Goal: Task Accomplishment & Management: Manage account settings

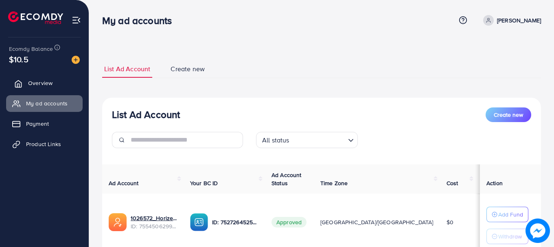
click at [41, 85] on span "Overview" at bounding box center [40, 83] width 24 height 8
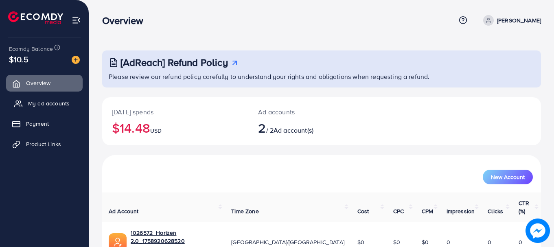
click at [39, 98] on link "My ad accounts" at bounding box center [44, 103] width 76 height 16
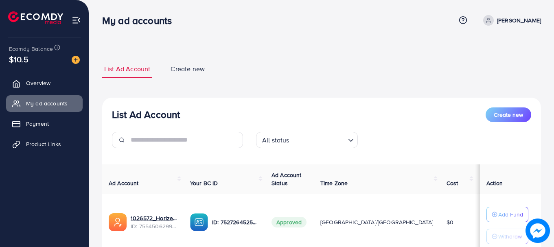
scroll to position [120, 0]
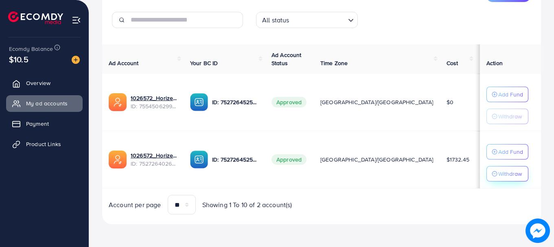
click at [502, 176] on p "Withdraw" at bounding box center [510, 174] width 24 height 10
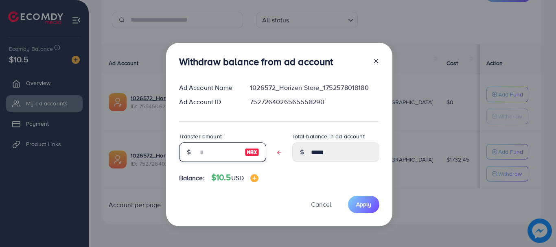
click at [204, 155] on input "text" at bounding box center [218, 152] width 41 height 20
type input "*"
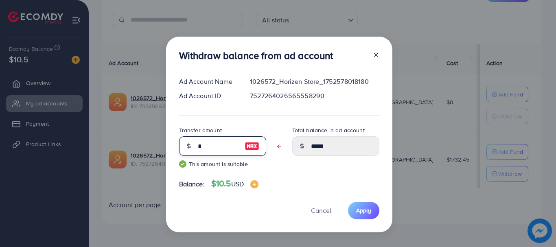
type input "*****"
type input "**"
type input "****"
type input "**"
click at [358, 214] on span "Apply" at bounding box center [363, 210] width 15 height 8
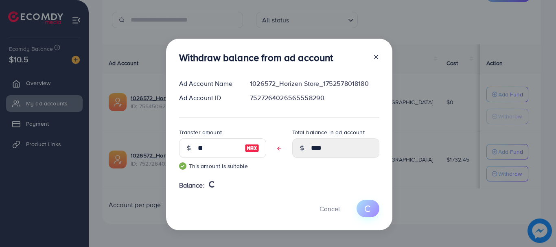
type input "*****"
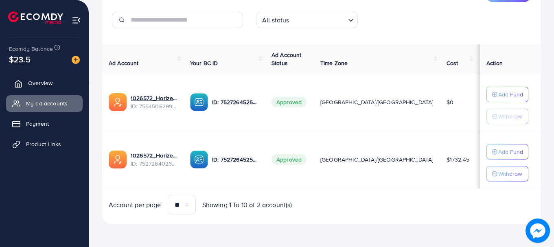
click at [63, 80] on link "Overview" at bounding box center [44, 83] width 76 height 16
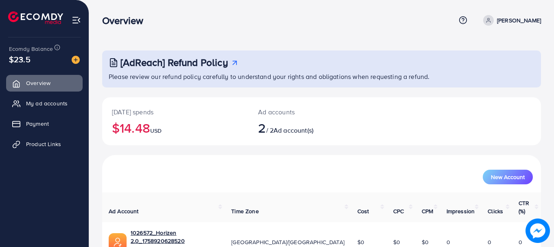
click at [132, 131] on h2 "$14.48 USD" at bounding box center [175, 127] width 126 height 15
click at [133, 127] on h2 "$14.48 USD" at bounding box center [175, 127] width 126 height 15
click at [132, 126] on h2 "$14.48 USD" at bounding box center [175, 127] width 126 height 15
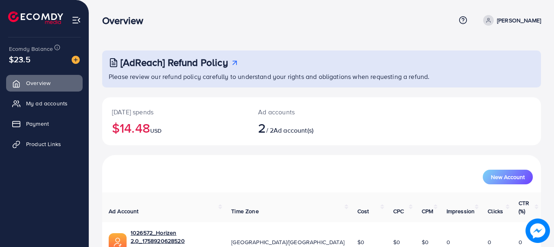
click at [132, 126] on h2 "$14.48 USD" at bounding box center [175, 127] width 126 height 15
click at [133, 123] on h2 "$14.48 USD" at bounding box center [175, 127] width 126 height 15
click at [133, 129] on h2 "$14.48 USD" at bounding box center [175, 127] width 126 height 15
click at [56, 104] on span "My ad accounts" at bounding box center [48, 103] width 41 height 8
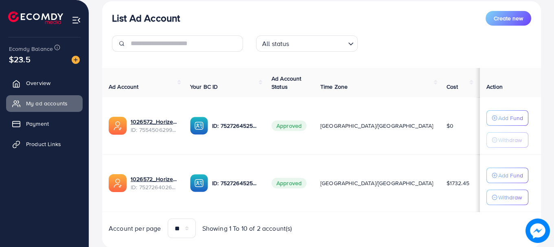
scroll to position [120, 0]
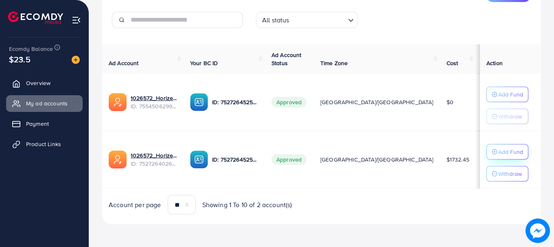
click at [498, 150] on p "Add Fund" at bounding box center [510, 152] width 25 height 10
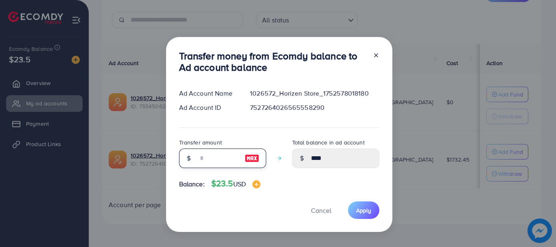
click at [203, 156] on input "number" at bounding box center [218, 158] width 41 height 20
type input "*"
type input "****"
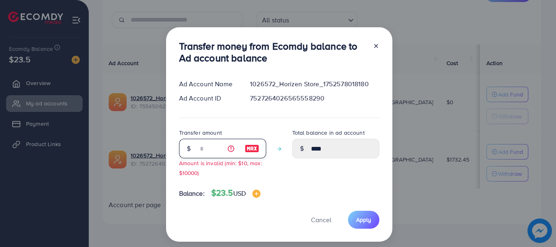
type input "**"
type input "*****"
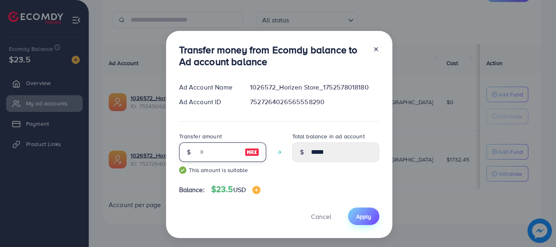
type input "**"
click at [361, 218] on span "Apply" at bounding box center [363, 216] width 15 height 8
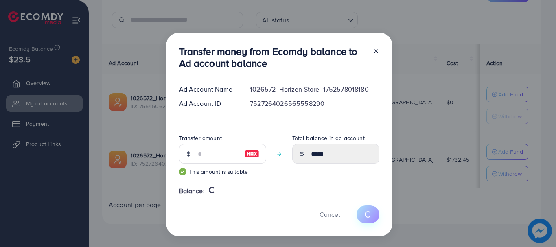
type input "****"
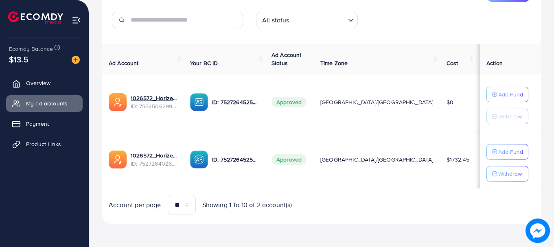
click at [296, 207] on div "Account per page ** ** ** *** Showing 1 To 10 of 2 account(s)" at bounding box center [211, 205] width 219 height 20
click at [281, 205] on span "Showing 1 To 10 of 2 account(s)" at bounding box center [247, 204] width 90 height 9
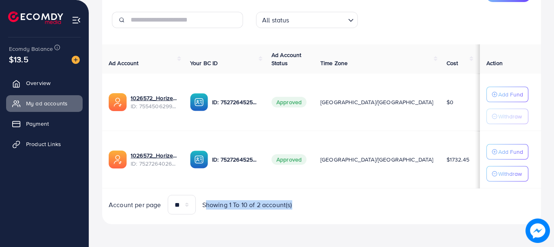
click at [281, 205] on span "Showing 1 To 10 of 2 account(s)" at bounding box center [247, 204] width 90 height 9
click at [264, 204] on span "Showing 1 To 10 of 2 account(s)" at bounding box center [247, 204] width 90 height 9
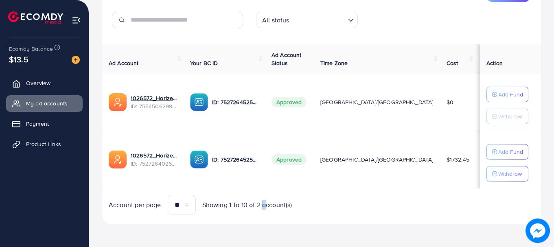
click at [264, 204] on span "Showing 1 To 10 of 2 account(s)" at bounding box center [247, 204] width 90 height 9
click at [251, 203] on span "Showing 1 To 10 of 2 account(s)" at bounding box center [247, 204] width 90 height 9
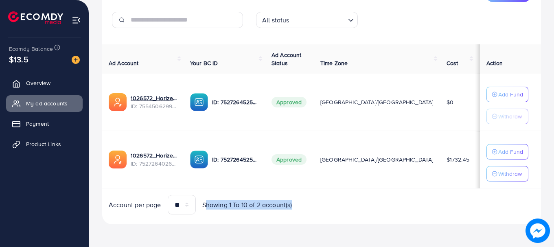
click at [251, 203] on span "Showing 1 To 10 of 2 account(s)" at bounding box center [247, 204] width 90 height 9
click at [48, 77] on link "Overview" at bounding box center [44, 83] width 76 height 16
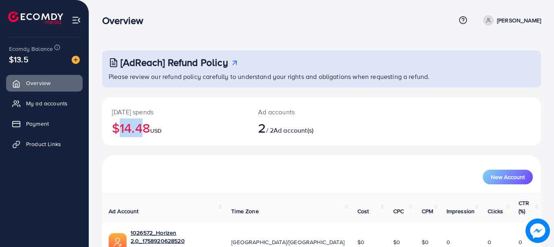
drag, startPoint x: 134, startPoint y: 131, endPoint x: 111, endPoint y: 128, distance: 22.6
click at [111, 128] on div "Today's spends $14.48 USD" at bounding box center [175, 121] width 146 height 48
click at [120, 129] on h2 "$14.48 USD" at bounding box center [175, 127] width 126 height 15
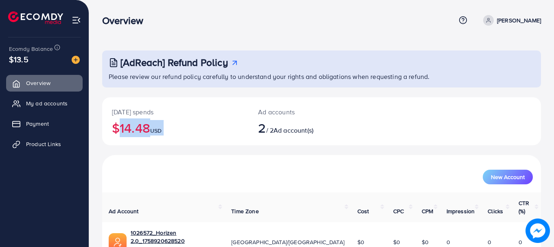
click at [120, 129] on h2 "$14.48 USD" at bounding box center [175, 127] width 126 height 15
click at [149, 131] on h2 "$14.48 USD" at bounding box center [175, 127] width 126 height 15
click at [150, 130] on h2 "$14.48 USD" at bounding box center [175, 127] width 126 height 15
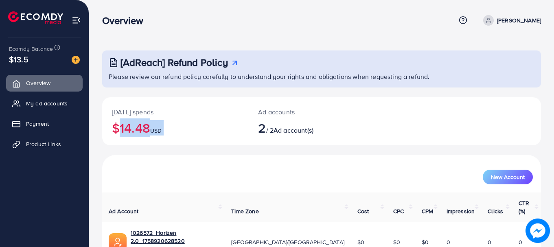
click at [150, 130] on h2 "$14.48 USD" at bounding box center [175, 127] width 126 height 15
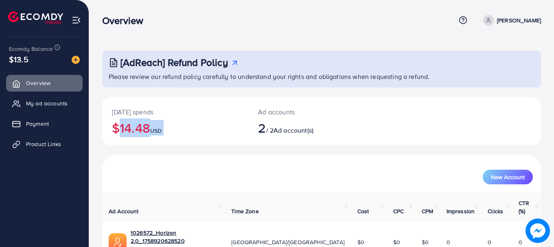
click at [150, 130] on h2 "$14.48 USD" at bounding box center [175, 127] width 126 height 15
click at [134, 112] on p "[DATE] spends" at bounding box center [175, 112] width 126 height 10
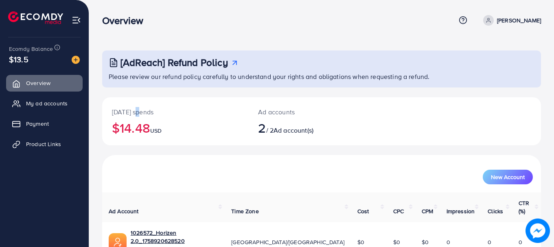
click at [134, 112] on p "[DATE] spends" at bounding box center [175, 112] width 126 height 10
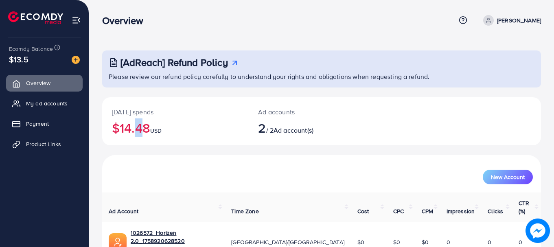
drag, startPoint x: 136, startPoint y: 128, endPoint x: 132, endPoint y: 128, distance: 4.5
click at [132, 128] on h2 "$14.48 USD" at bounding box center [175, 127] width 126 height 15
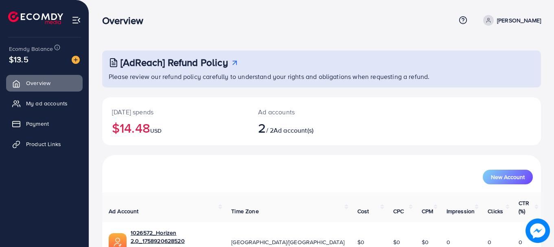
click at [132, 128] on h2 "$14.48 USD" at bounding box center [175, 127] width 126 height 15
click at [128, 118] on div "Today's spends $14.48 USD" at bounding box center [175, 121] width 146 height 48
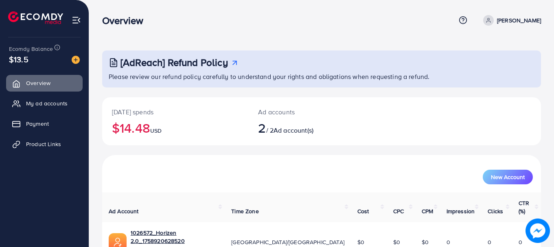
click at [131, 114] on p "[DATE] spends" at bounding box center [175, 112] width 126 height 10
click at [134, 113] on p "[DATE] spends" at bounding box center [175, 112] width 126 height 10
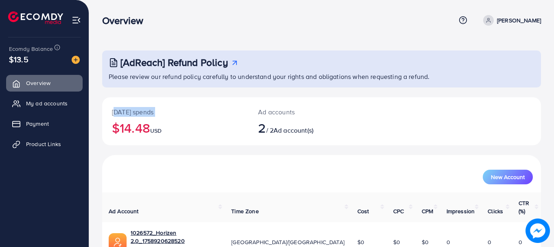
click at [134, 113] on p "[DATE] spends" at bounding box center [175, 112] width 126 height 10
click at [302, 136] on div "Ad accounts 2 / 2 Ad account(s)" at bounding box center [303, 121] width 110 height 48
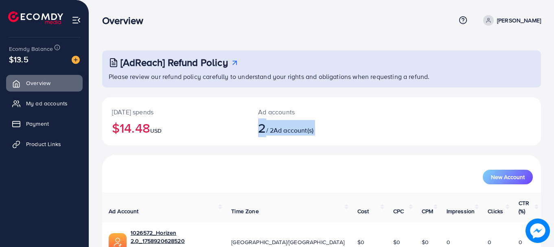
click at [302, 136] on div "Ad accounts 2 / 2 Ad account(s)" at bounding box center [303, 121] width 110 height 48
click at [288, 131] on span "Ad account(s)" at bounding box center [293, 130] width 40 height 9
click at [275, 105] on div "Ad accounts 2 / 2 Ad account(s)" at bounding box center [303, 121] width 110 height 48
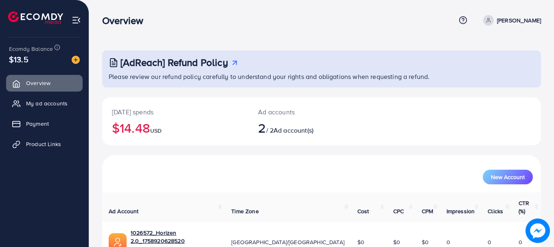
click at [268, 111] on p "Ad accounts" at bounding box center [303, 112] width 90 height 10
click at [267, 111] on p "Ad accounts" at bounding box center [303, 112] width 90 height 10
click at [148, 137] on div "Today's spends $14.48 USD" at bounding box center [175, 121] width 146 height 48
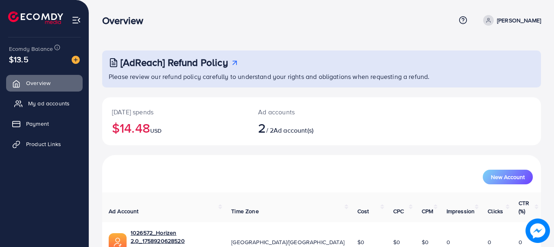
click at [40, 97] on link "My ad accounts" at bounding box center [44, 103] width 76 height 16
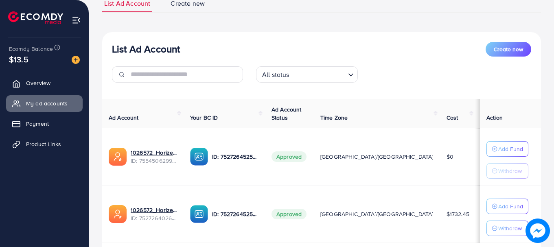
scroll to position [120, 0]
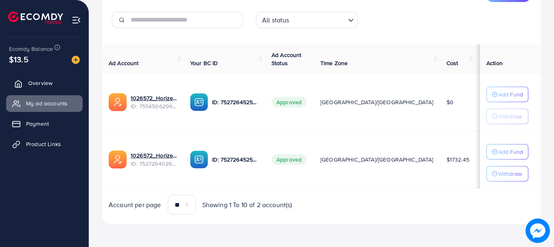
click at [40, 86] on span "Overview" at bounding box center [40, 83] width 24 height 8
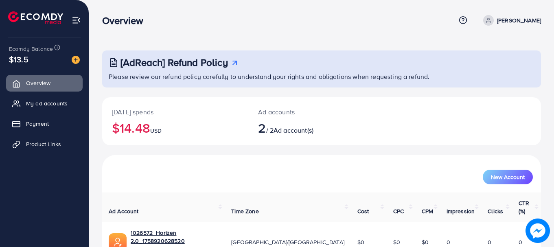
click at [116, 126] on h2 "$14.48 USD" at bounding box center [175, 127] width 126 height 15
click at [130, 125] on h2 "$14.48 USD" at bounding box center [175, 127] width 126 height 15
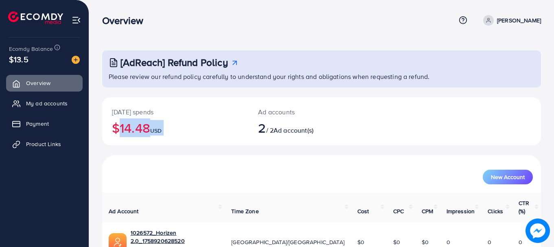
click at [132, 124] on h2 "$14.48 USD" at bounding box center [175, 127] width 126 height 15
drag, startPoint x: 132, startPoint y: 124, endPoint x: 131, endPoint y: 118, distance: 5.8
click at [131, 118] on div "Today's spends $14.48 USD" at bounding box center [175, 121] width 146 height 48
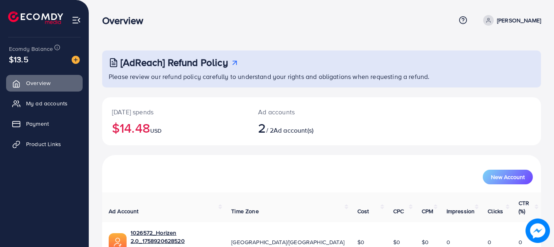
click at [131, 113] on p "[DATE] spends" at bounding box center [175, 112] width 126 height 10
click at [131, 133] on h2 "$14.48 USD" at bounding box center [175, 127] width 126 height 15
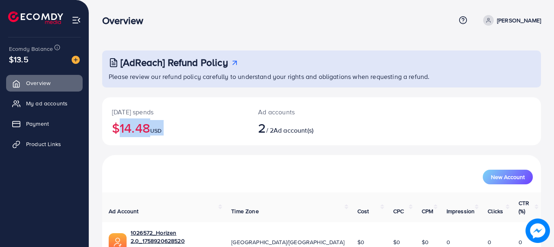
click at [131, 133] on h2 "$14.48 USD" at bounding box center [175, 127] width 126 height 15
click at [133, 125] on h2 "$14.48 USD" at bounding box center [175, 127] width 126 height 15
click at [131, 125] on h2 "$14.48 USD" at bounding box center [175, 127] width 126 height 15
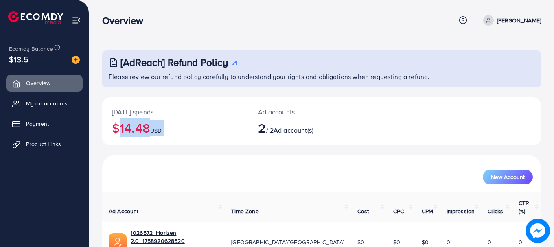
click at [131, 125] on h2 "$14.48 USD" at bounding box center [175, 127] width 126 height 15
click at [54, 121] on link "Payment" at bounding box center [44, 124] width 76 height 16
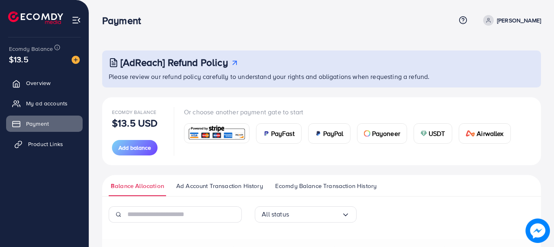
click at [45, 138] on link "Product Links" at bounding box center [44, 144] width 76 height 16
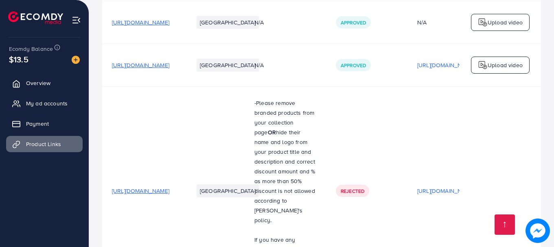
scroll to position [264, 0]
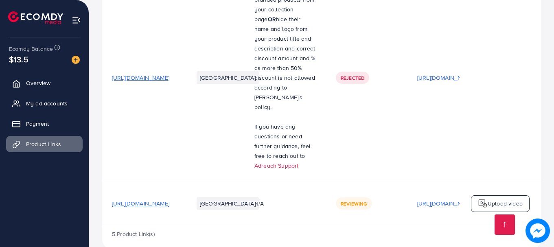
click at [264, 199] on span "N/A" at bounding box center [258, 203] width 9 height 8
click at [391, 197] on div "Reviewing" at bounding box center [367, 203] width 62 height 12
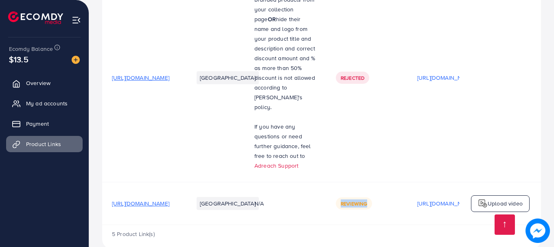
click at [372, 197] on div "Reviewing" at bounding box center [354, 203] width 36 height 12
click at [311, 122] on span "If you have any questions or need further guidance, feel free to reach out to" at bounding box center [282, 140] width 57 height 37
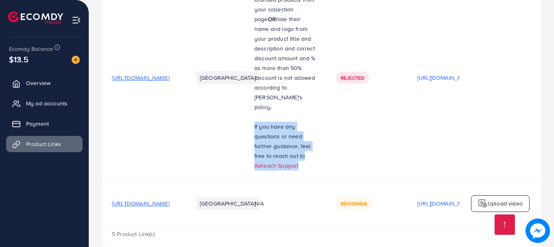
click at [311, 122] on span "If you have any questions or need further guidance, feel free to reach out to" at bounding box center [282, 140] width 57 height 37
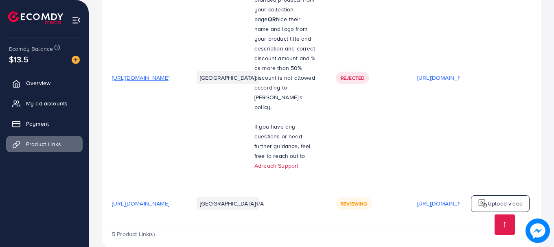
click at [316, 78] on p "-Please remove branded products from your collection page OR hide their name an…" at bounding box center [285, 48] width 62 height 127
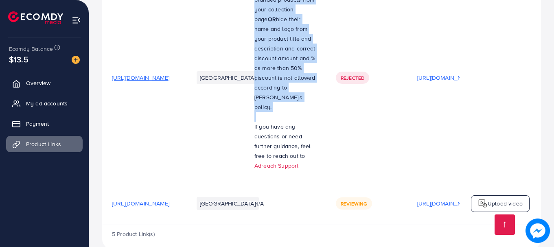
click at [316, 78] on p "-Please remove branded products from your collection page OR hide their name an…" at bounding box center [285, 48] width 62 height 127
click at [316, 61] on p "-Please remove branded products from your collection page OR hide their name an…" at bounding box center [285, 48] width 62 height 127
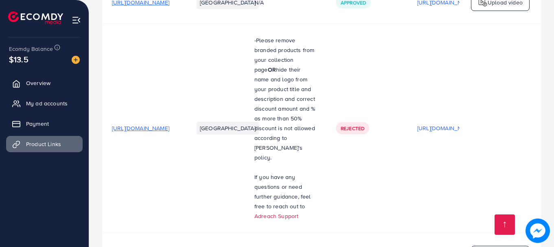
scroll to position [0, 0]
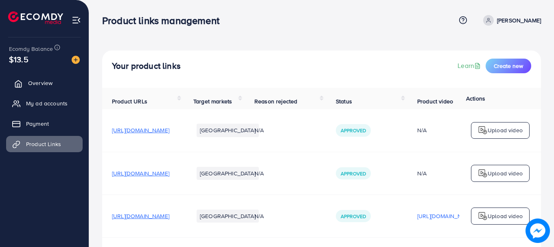
click at [37, 91] on link "Overview" at bounding box center [44, 83] width 76 height 16
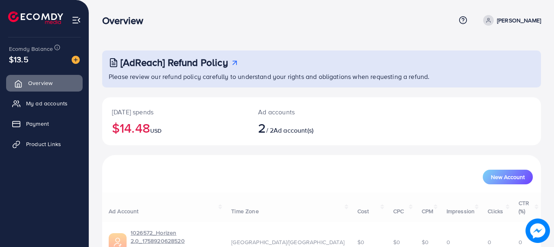
click at [35, 90] on link "Overview" at bounding box center [44, 83] width 76 height 16
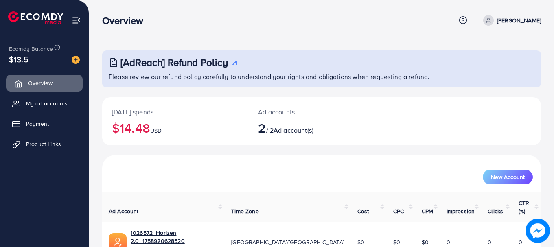
click at [35, 90] on link "Overview" at bounding box center [44, 83] width 76 height 16
drag, startPoint x: 135, startPoint y: 131, endPoint x: 131, endPoint y: 130, distance: 4.1
click at [131, 130] on h2 "$14.48 USD" at bounding box center [175, 127] width 126 height 15
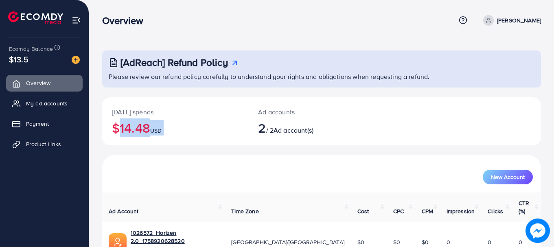
click at [131, 130] on h2 "$14.48 USD" at bounding box center [175, 127] width 126 height 15
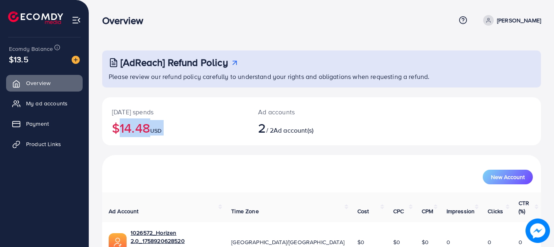
click at [131, 130] on h2 "$14.48 USD" at bounding box center [175, 127] width 126 height 15
click at [133, 125] on h2 "$14.48 USD" at bounding box center [175, 127] width 126 height 15
click at [130, 123] on h2 "$14.48 USD" at bounding box center [175, 127] width 126 height 15
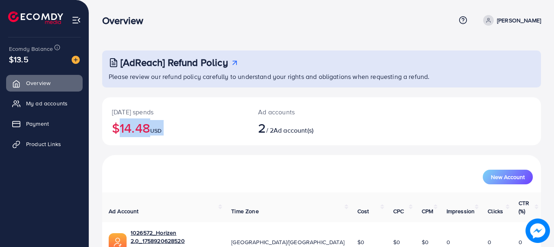
click at [130, 123] on h2 "$14.48 USD" at bounding box center [175, 127] width 126 height 15
click at [134, 105] on div "[DATE] spends $14.48 USD" at bounding box center [175, 121] width 146 height 48
click at [286, 129] on span "Ad account(s)" at bounding box center [293, 130] width 40 height 9
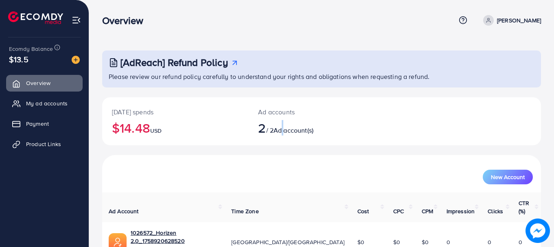
click at [286, 129] on span "Ad account(s)" at bounding box center [293, 130] width 40 height 9
click at [281, 129] on span "Ad account(s)" at bounding box center [293, 130] width 40 height 9
click at [272, 126] on h2 "2 / 2 Ad account(s)" at bounding box center [303, 127] width 90 height 15
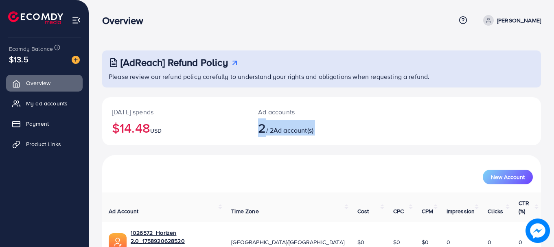
click at [272, 126] on h2 "2 / 2 Ad account(s)" at bounding box center [303, 127] width 90 height 15
click at [266, 126] on span "2" at bounding box center [262, 127] width 8 height 19
click at [265, 124] on span "2" at bounding box center [262, 127] width 8 height 19
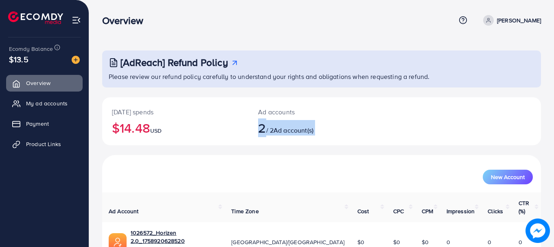
click at [265, 124] on span "2" at bounding box center [262, 127] width 8 height 19
click at [267, 113] on p "Ad accounts" at bounding box center [303, 112] width 90 height 10
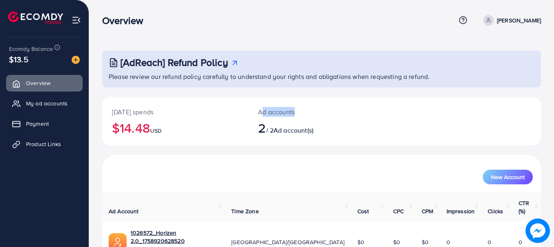
click at [266, 112] on p "Ad accounts" at bounding box center [303, 112] width 90 height 10
click at [132, 129] on h2 "$14.48 USD" at bounding box center [175, 127] width 126 height 15
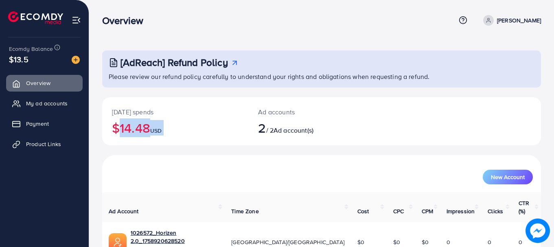
click at [132, 129] on h2 "$14.48 USD" at bounding box center [175, 127] width 126 height 15
click at [61, 107] on span "My ad accounts" at bounding box center [48, 103] width 41 height 8
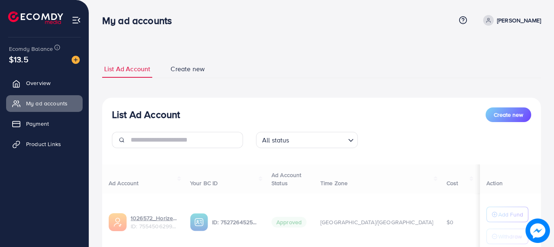
scroll to position [120, 0]
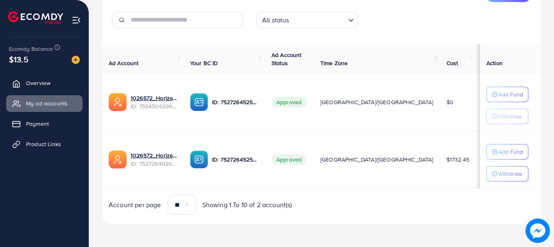
click at [306, 98] on span "Approved" at bounding box center [288, 102] width 35 height 11
click at [306, 158] on span "Approved" at bounding box center [288, 159] width 35 height 11
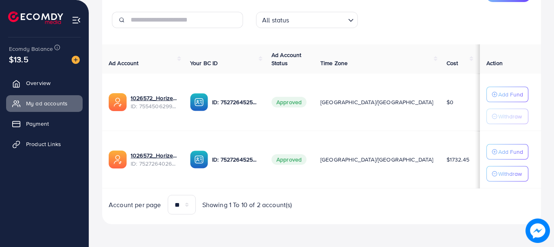
click at [331, 192] on div "Ad Account Your BC ID Ad Account Status Time Zone Cost Balance Action 1026572_H…" at bounding box center [321, 129] width 438 height 170
click at [306, 163] on span "Approved" at bounding box center [288, 159] width 35 height 11
click at [306, 98] on span "Approved" at bounding box center [288, 102] width 35 height 11
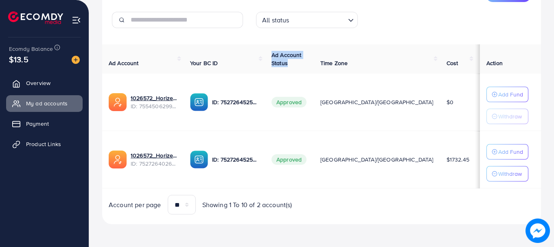
drag, startPoint x: 314, startPoint y: 66, endPoint x: 292, endPoint y: 52, distance: 26.5
click at [292, 52] on th "Ad Account Status" at bounding box center [289, 59] width 49 height 30
click at [322, 34] on div "All status Loading..." at bounding box center [321, 23] width 144 height 23
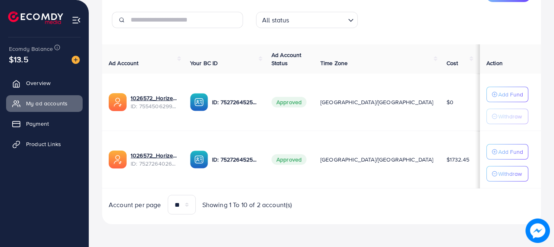
click at [307, 38] on div "List Ad Account Create new All status Loading... Ad Account Your BC ID Ad Accou…" at bounding box center [321, 101] width 438 height 247
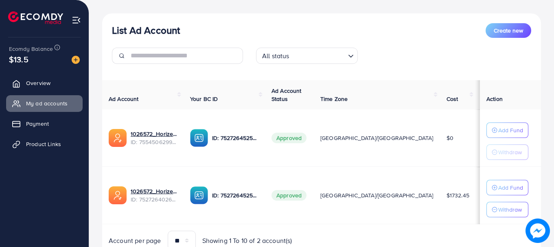
scroll to position [0, 0]
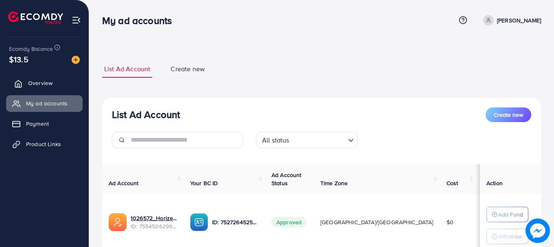
click at [55, 80] on link "Overview" at bounding box center [44, 83] width 76 height 16
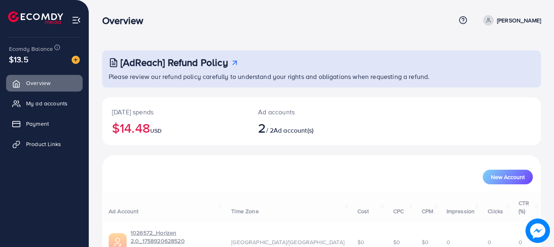
click at [146, 130] on h2 "$14.48 USD" at bounding box center [175, 127] width 126 height 15
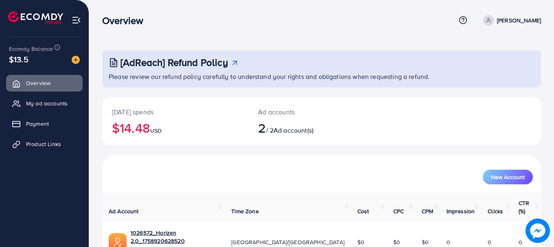
click at [146, 130] on h2 "$14.48 USD" at bounding box center [175, 127] width 126 height 15
click at [128, 132] on h2 "$14.48 USD" at bounding box center [175, 127] width 126 height 15
click at [132, 131] on h2 "$14.48 USD" at bounding box center [175, 127] width 126 height 15
click at [143, 132] on h2 "$14.48 USD" at bounding box center [175, 127] width 126 height 15
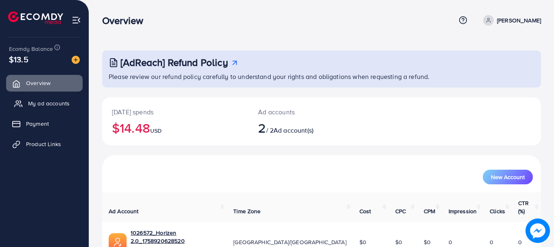
click at [38, 100] on span "My ad accounts" at bounding box center [48, 103] width 41 height 8
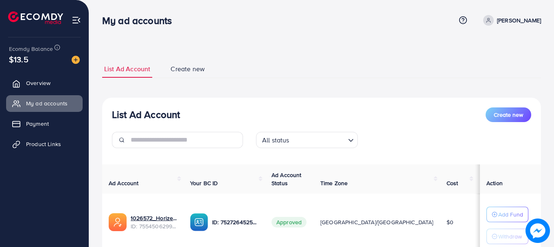
scroll to position [120, 0]
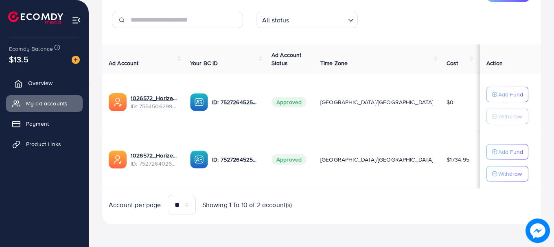
click at [49, 80] on span "Overview" at bounding box center [40, 83] width 24 height 8
